Goal: Task Accomplishment & Management: Use online tool/utility

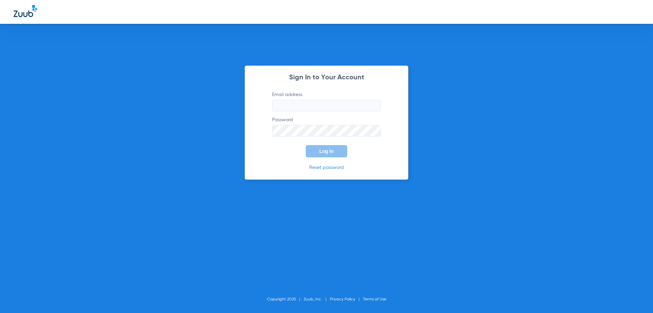
type input "[EMAIL_ADDRESS][DOMAIN_NAME]"
click at [317, 156] on button "Log In" at bounding box center [326, 151] width 41 height 12
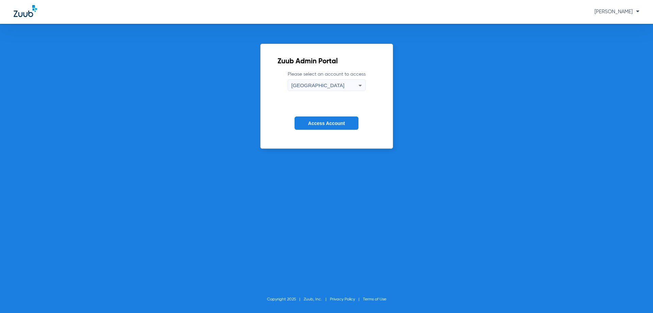
click at [310, 131] on form "Please select an account to access Phoenix Central Access Account" at bounding box center [327, 105] width 98 height 69
click at [309, 123] on span "Access Account" at bounding box center [326, 122] width 37 height 5
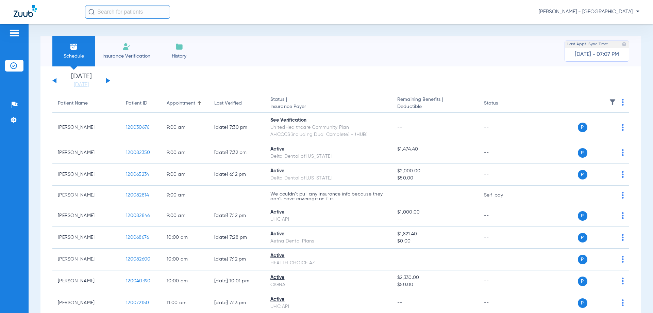
click at [622, 100] on img at bounding box center [623, 102] width 2 height 7
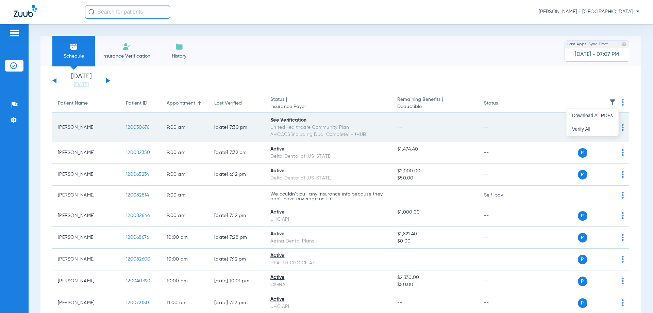
click at [597, 127] on span "Verify All" at bounding box center [592, 129] width 41 height 5
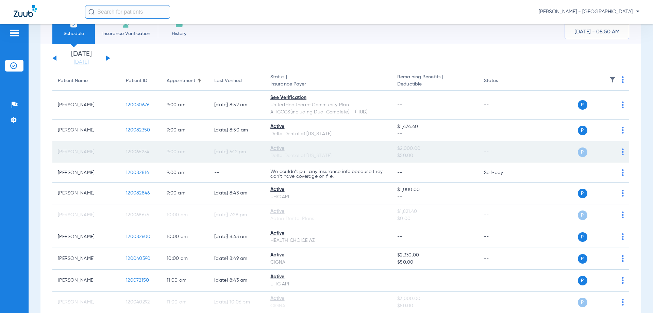
scroll to position [34, 0]
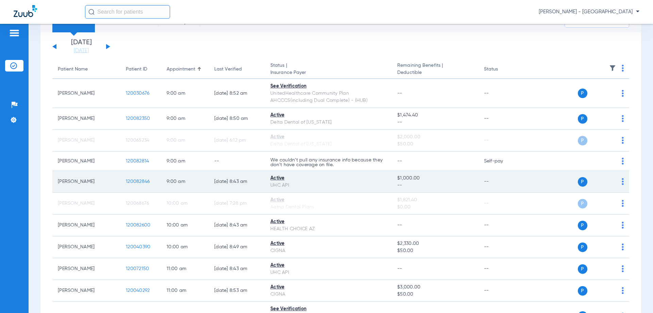
click at [144, 181] on span "120082846" at bounding box center [138, 181] width 24 height 5
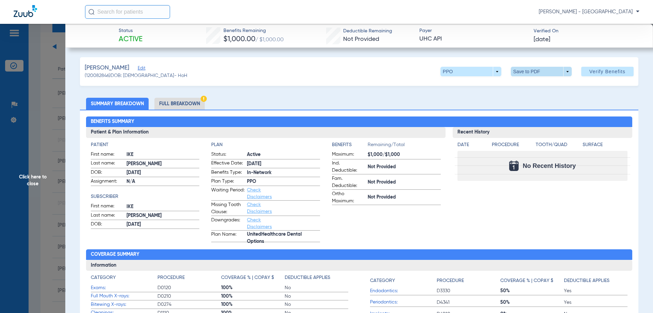
click at [533, 72] on span at bounding box center [541, 71] width 16 height 16
click at [530, 87] on span "Save to PDF" at bounding box center [538, 85] width 27 height 5
drag, startPoint x: 31, startPoint y: 181, endPoint x: 74, endPoint y: 204, distance: 49.0
click at [31, 182] on span "Click here to close" at bounding box center [32, 180] width 65 height 313
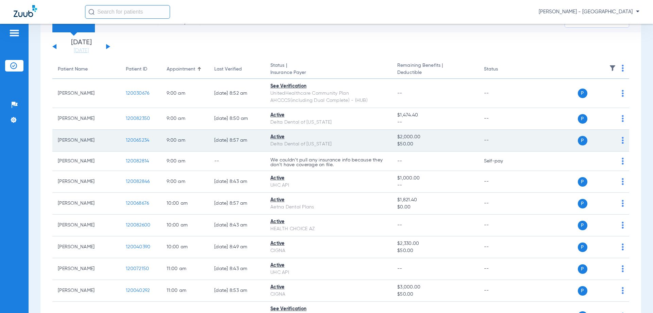
click at [133, 138] on span "120065234" at bounding box center [137, 140] width 23 height 5
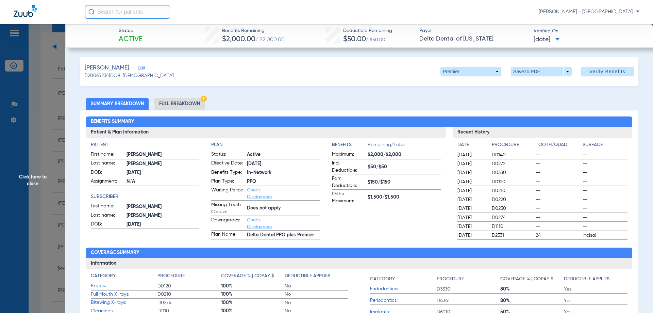
click at [176, 101] on li "Full Breakdown" at bounding box center [179, 104] width 50 height 12
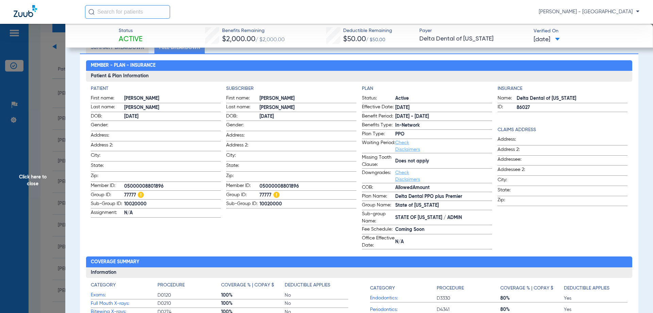
scroll to position [68, 0]
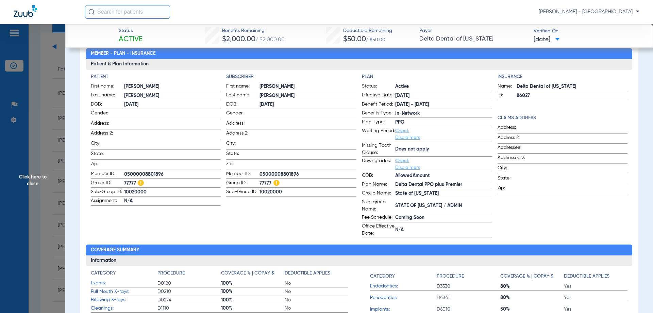
click at [38, 145] on span "Click here to close" at bounding box center [32, 180] width 65 height 313
